Goal: Check status: Check status

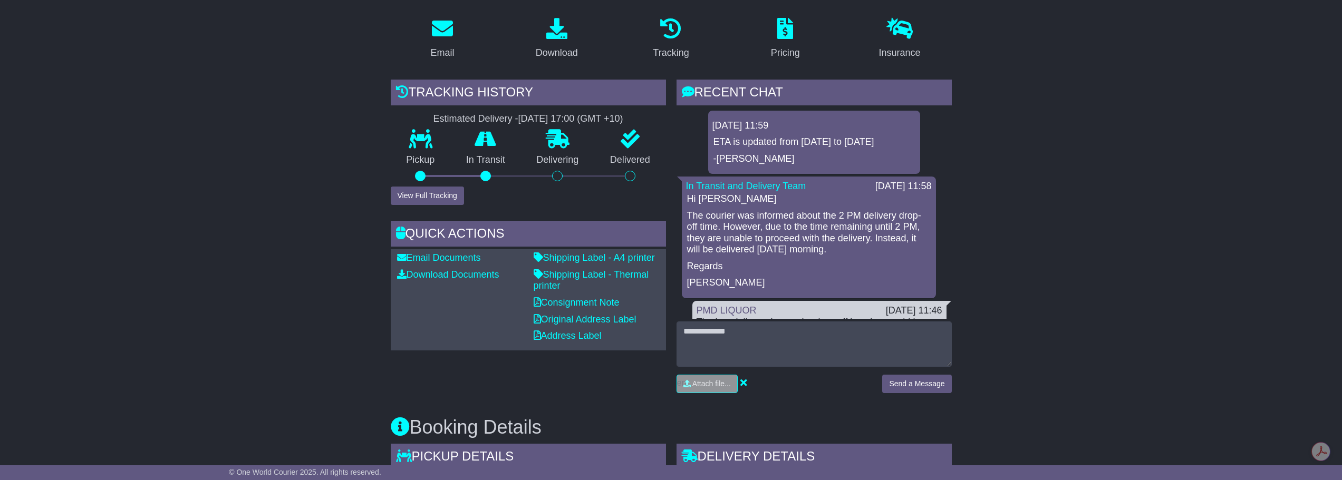
drag, startPoint x: 0, startPoint y: 0, endPoint x: 364, endPoint y: 184, distance: 407.6
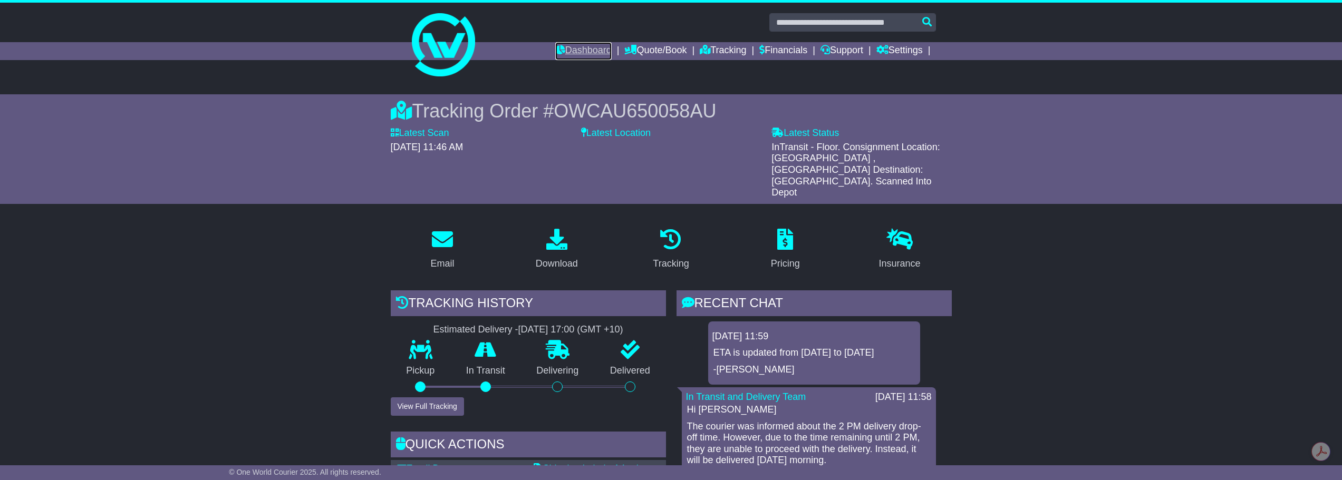
click at [568, 52] on link "Dashboard" at bounding box center [583, 51] width 56 height 18
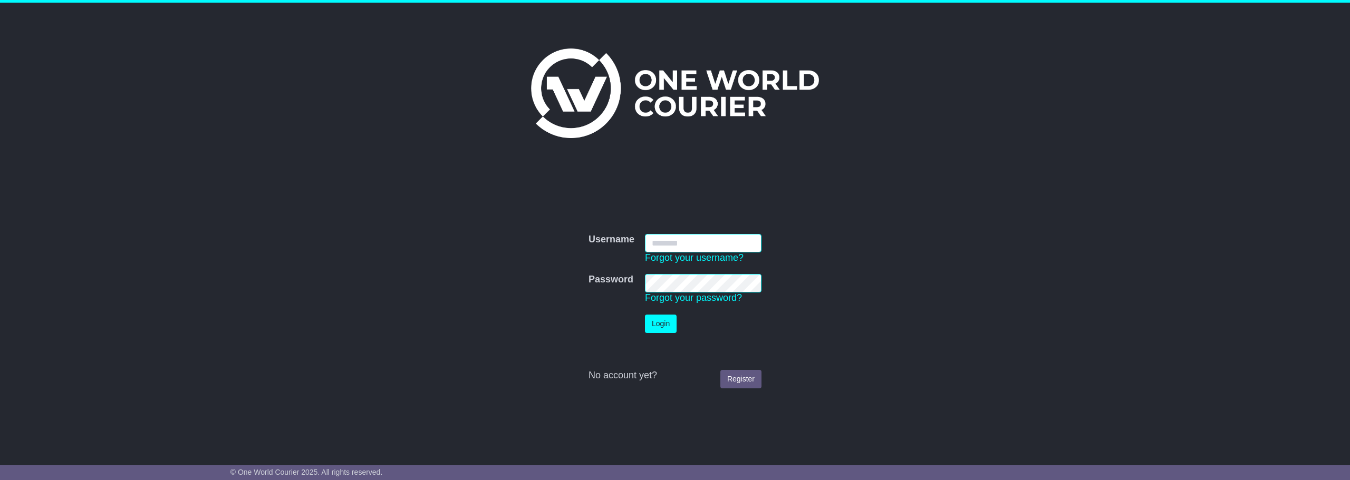
click at [658, 248] on input "Username" at bounding box center [703, 243] width 117 height 18
type input "**********"
click at [658, 320] on button "Login" at bounding box center [661, 324] width 32 height 18
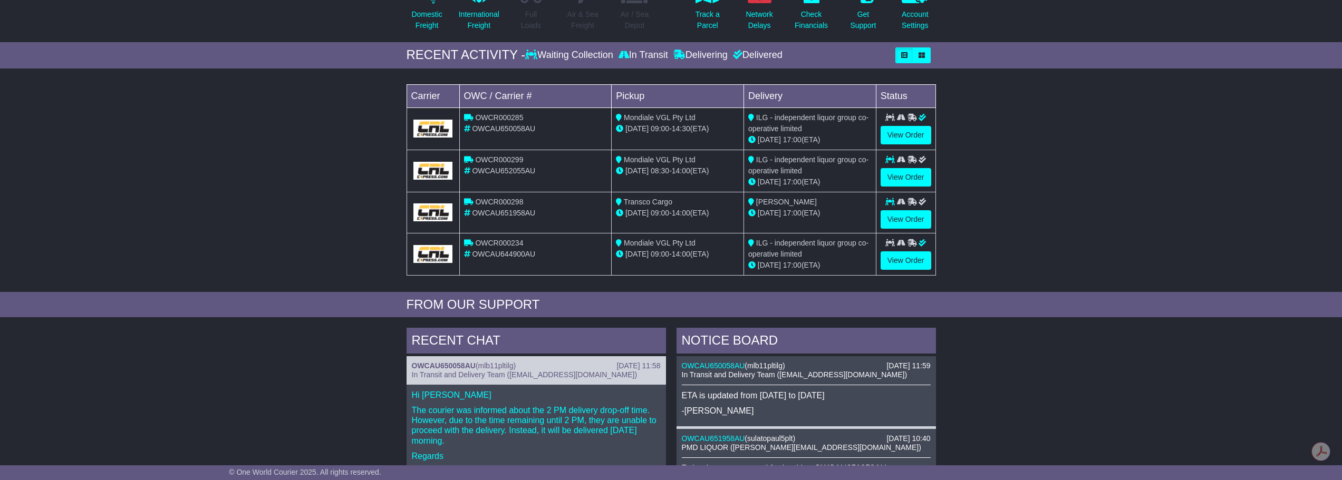
scroll to position [105, 0]
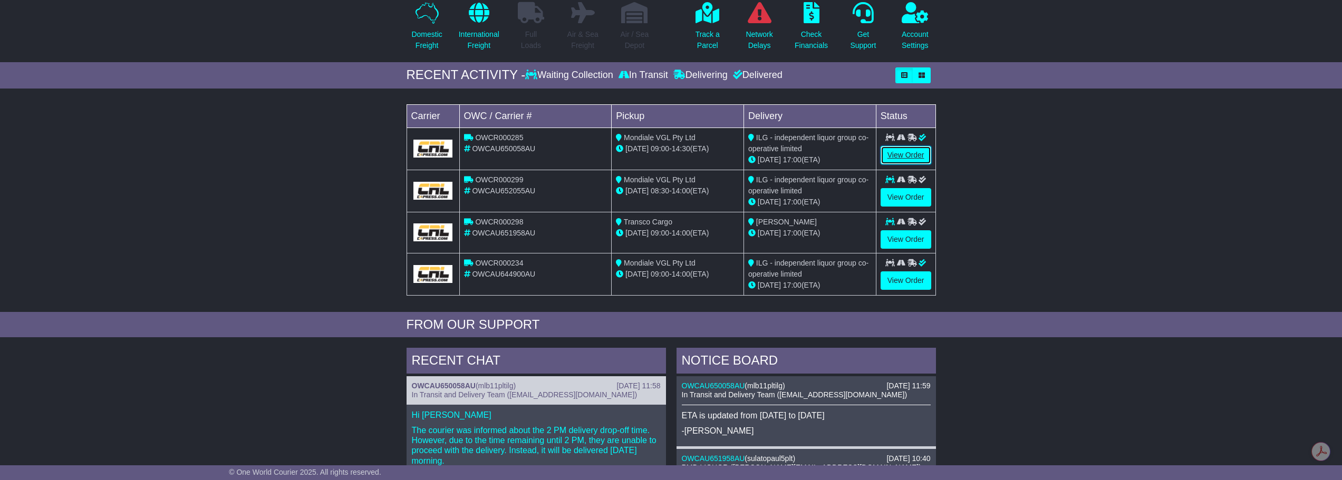
click at [915, 158] on link "View Order" at bounding box center [906, 155] width 51 height 18
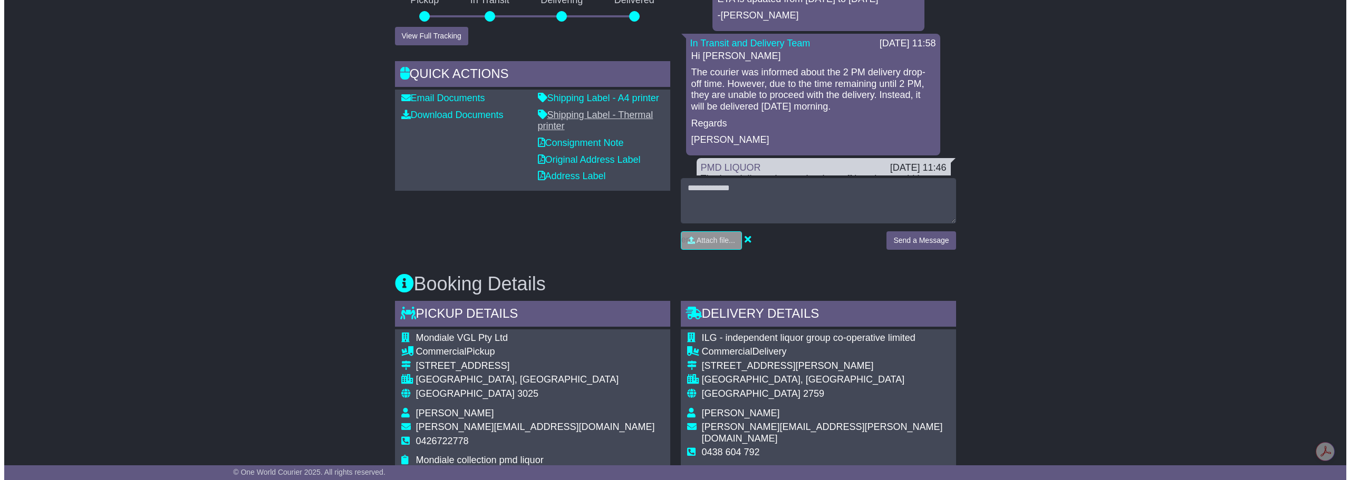
scroll to position [211, 0]
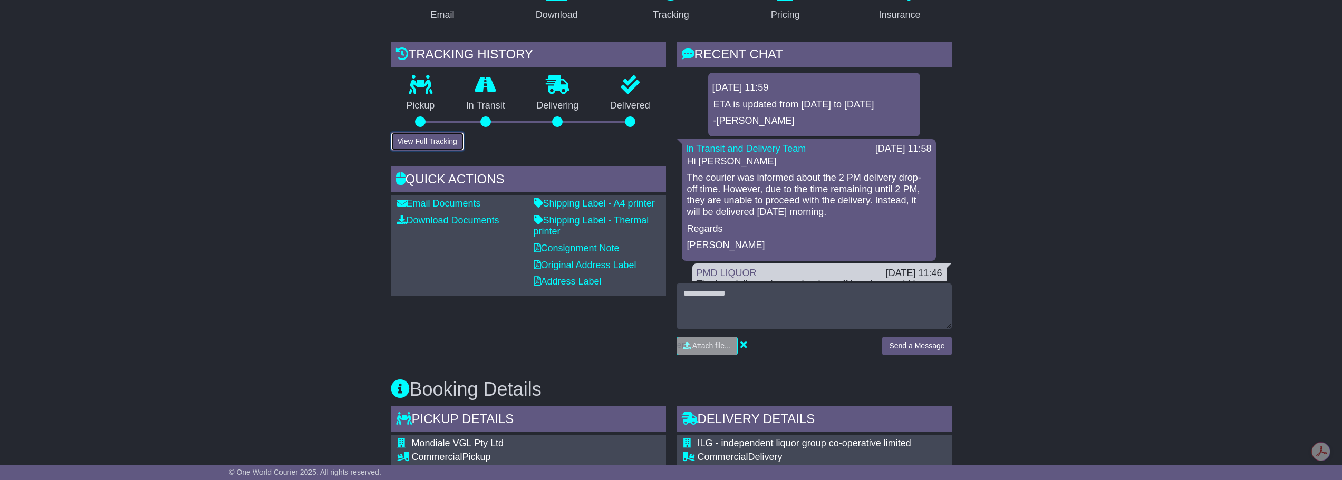
click at [434, 143] on button "View Full Tracking" at bounding box center [427, 141] width 73 height 18
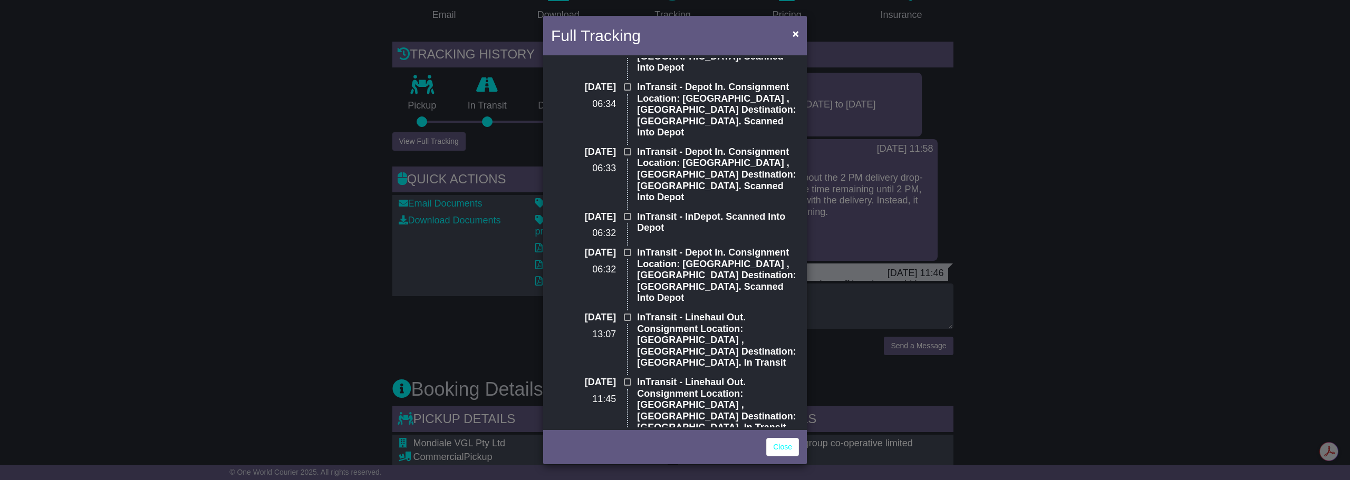
drag, startPoint x: 627, startPoint y: 266, endPoint x: 586, endPoint y: 337, distance: 81.5
click at [586, 377] on div "26 Sep 2025 11:45" at bounding box center [589, 409] width 86 height 65
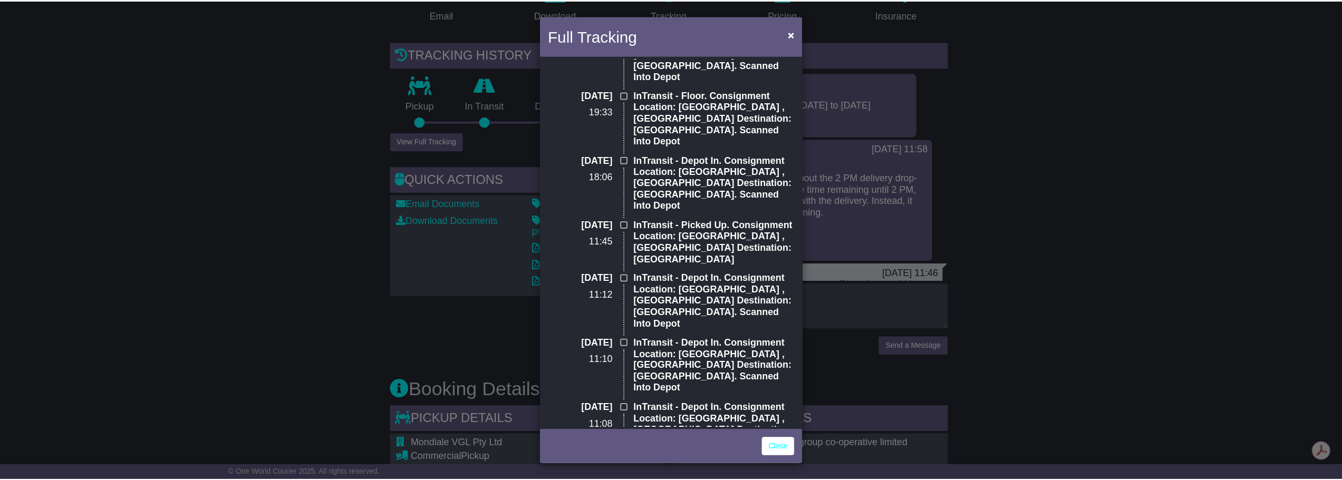
scroll to position [855, 0]
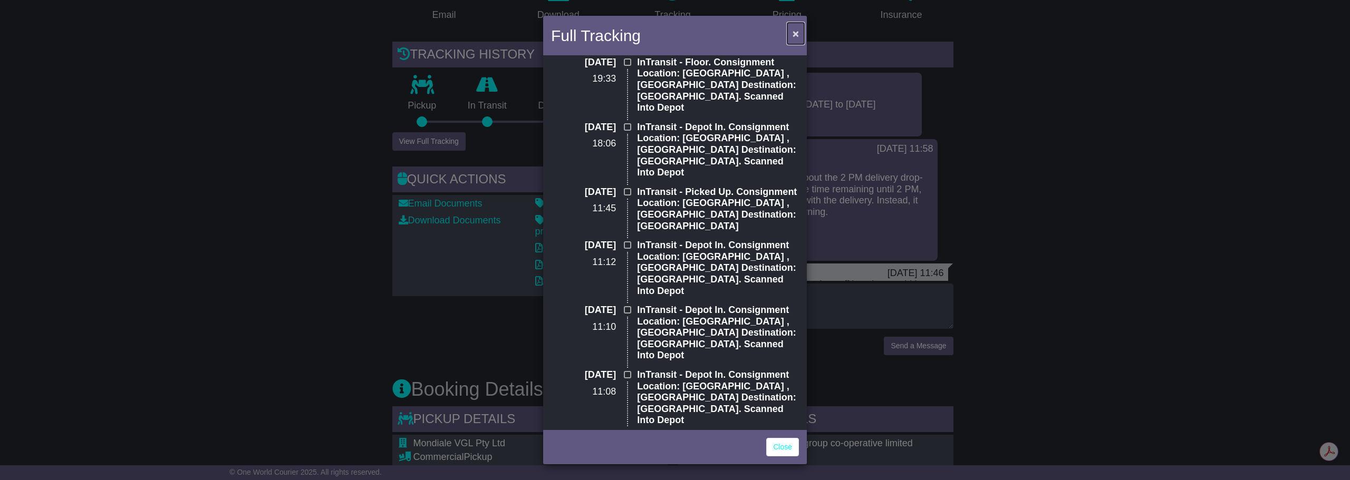
click at [790, 34] on button "×" at bounding box center [795, 34] width 17 height 22
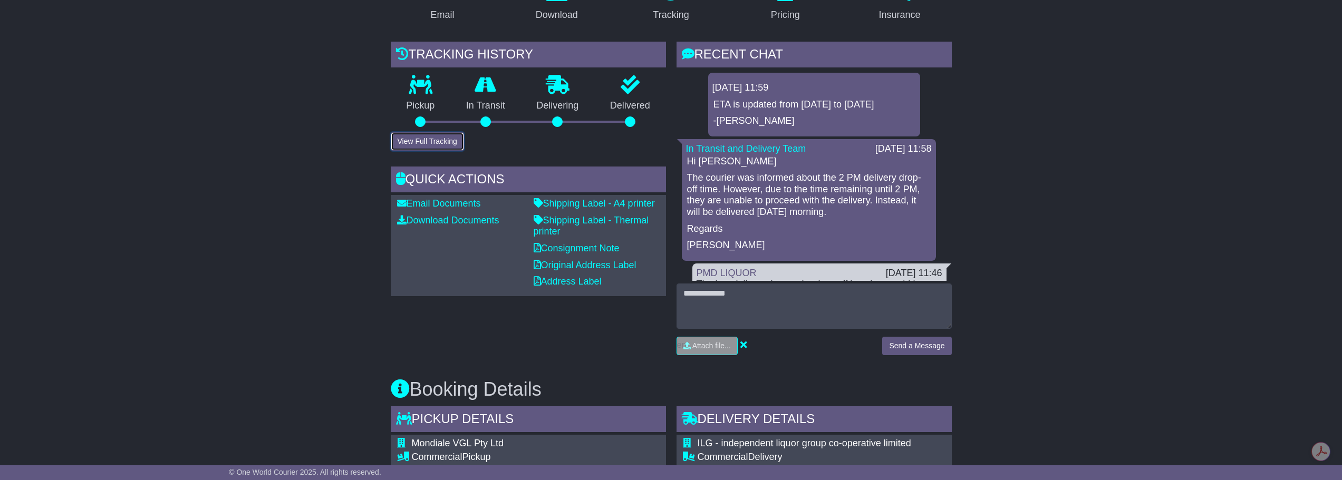
scroll to position [0, 0]
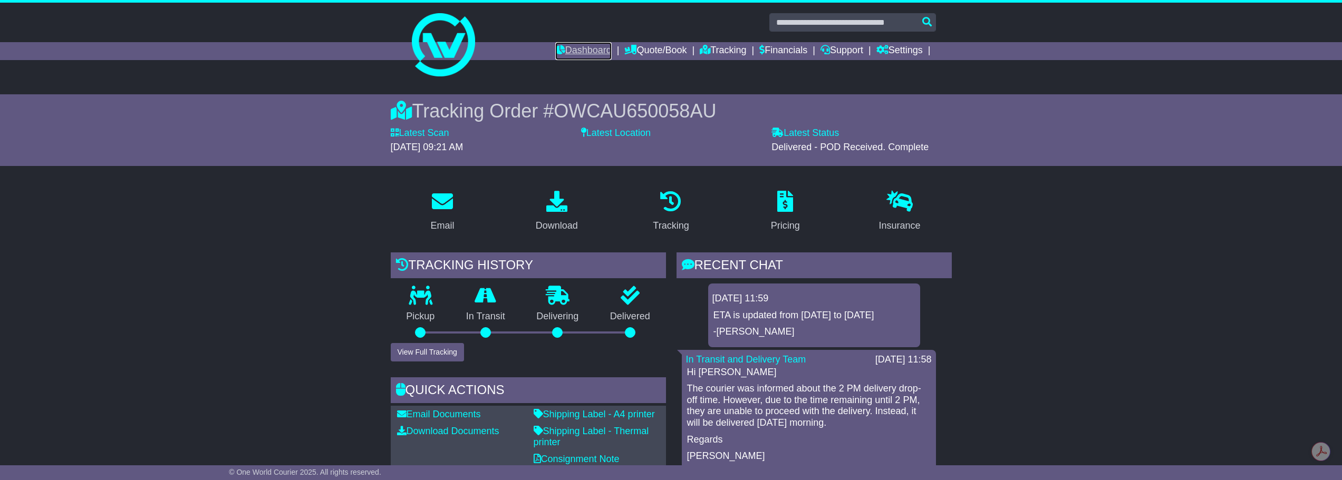
click at [563, 54] on link "Dashboard" at bounding box center [583, 51] width 56 height 18
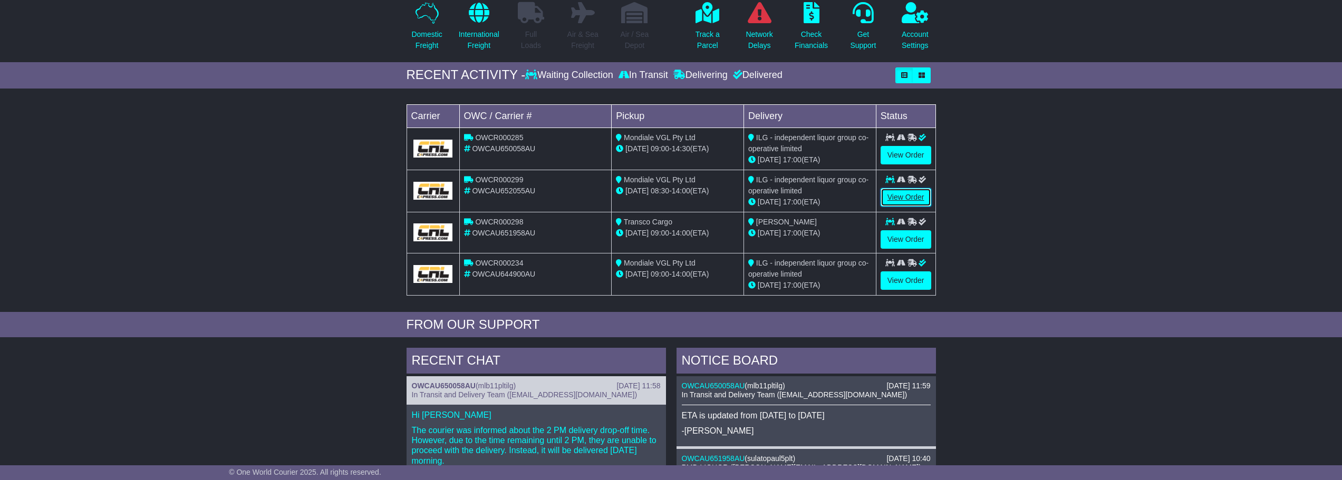
click at [898, 191] on link "View Order" at bounding box center [906, 197] width 51 height 18
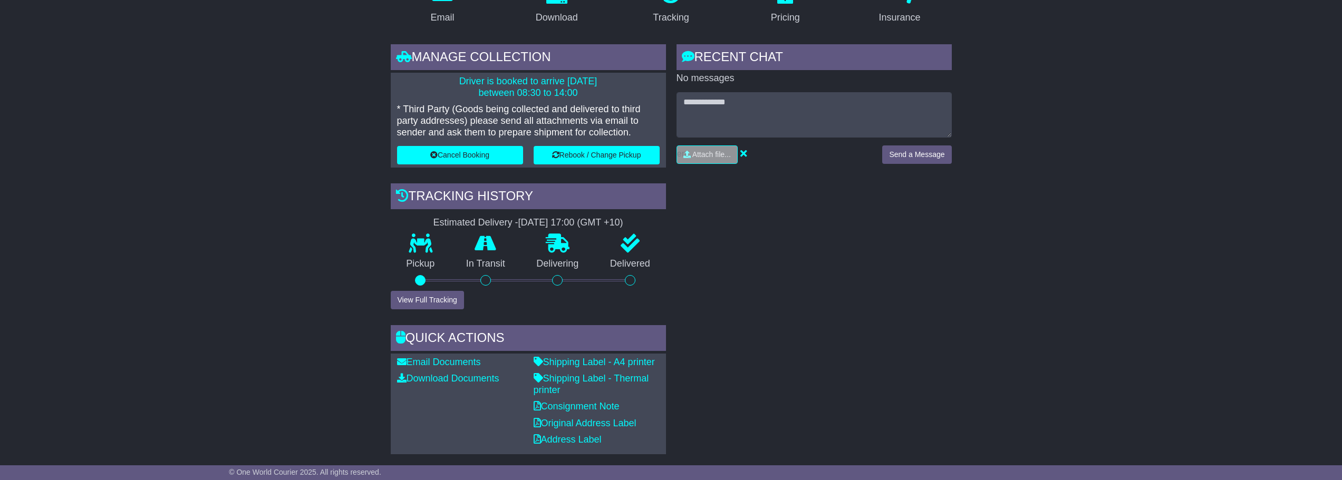
scroll to position [211, 0]
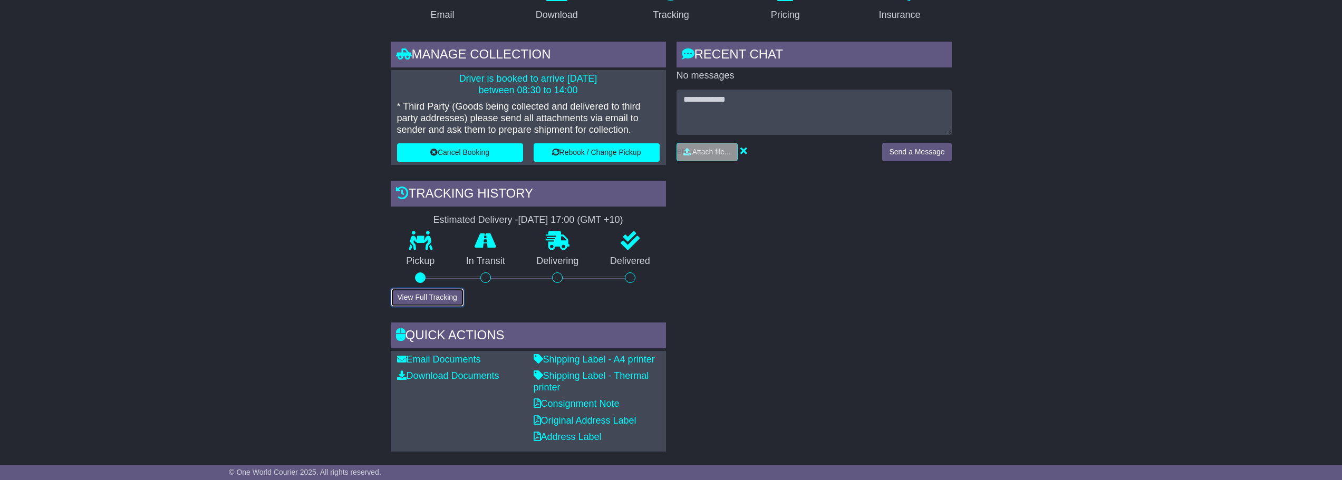
click at [432, 296] on button "View Full Tracking" at bounding box center [427, 298] width 73 height 18
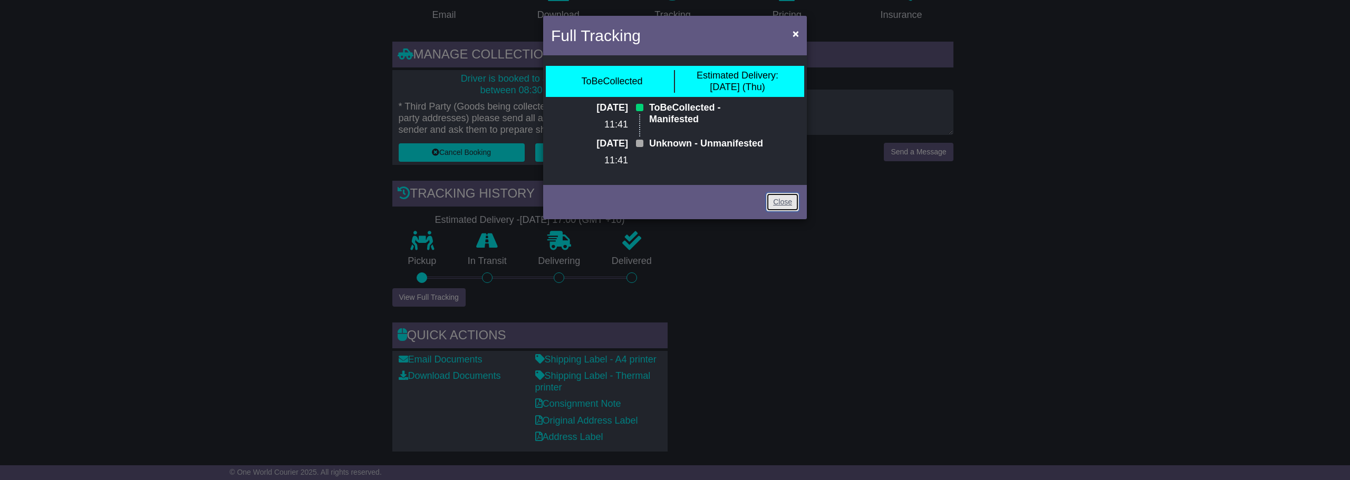
click at [784, 211] on link "Close" at bounding box center [782, 202] width 33 height 18
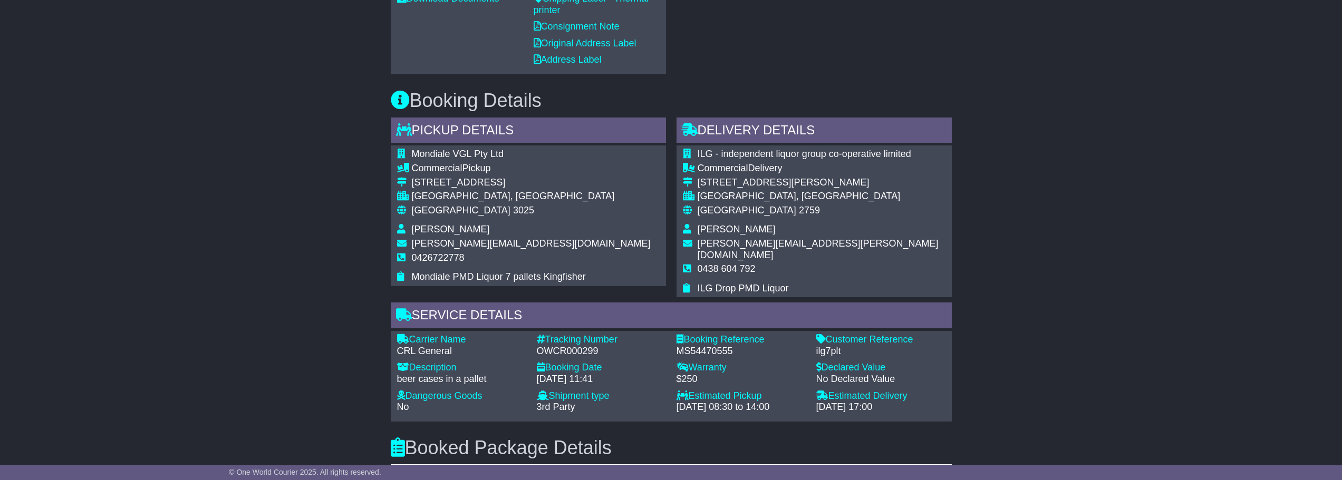
scroll to position [791, 0]
